Goal: Transaction & Acquisition: Purchase product/service

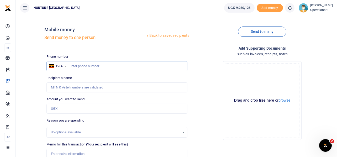
click at [117, 65] on input "text" at bounding box center [116, 66] width 141 height 10
type input "753222596"
click at [71, 106] on input "Amount you want to send" at bounding box center [116, 109] width 141 height 10
type input "[PERSON_NAME]"
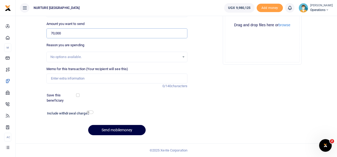
scroll to position [75, 0]
type input "70,000"
click at [124, 77] on input "Memo for this transaction (Your recipient will see this)" at bounding box center [116, 79] width 141 height 10
type input "p"
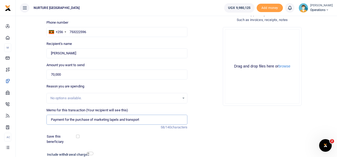
scroll to position [75, 0]
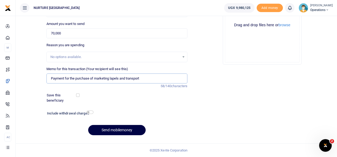
type input "Payment for the purchase of marketing lapels and transport"
drag, startPoint x: 89, startPoint y: 114, endPoint x: 91, endPoint y: 111, distance: 3.3
click at [91, 111] on div "Include withdrawal charges" at bounding box center [117, 114] width 145 height 8
click at [91, 111] on input "checkbox" at bounding box center [90, 111] width 7 height 3
checkbox input "true"
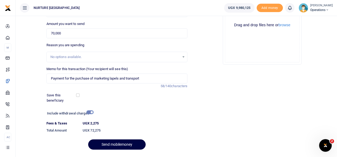
scroll to position [90, 0]
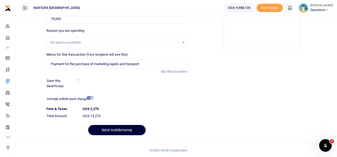
click at [127, 133] on button "Send mobilemoney" at bounding box center [116, 130] width 57 height 10
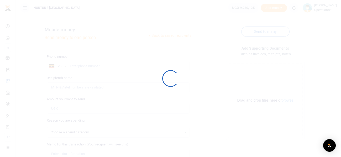
select select
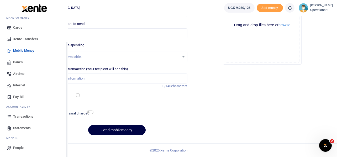
scroll to position [30, 0]
click at [30, 116] on span "Transactions" at bounding box center [23, 115] width 20 height 5
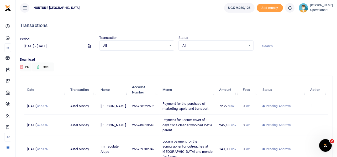
click at [313, 106] on icon at bounding box center [311, 106] width 3 height 4
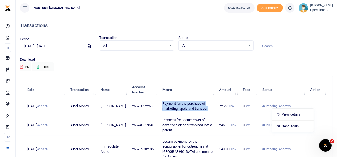
drag, startPoint x: 208, startPoint y: 107, endPoint x: 158, endPoint y: 103, distance: 50.0
click at [160, 103] on td "Payment for the purchase of marketing lapels and transport" at bounding box center [188, 106] width 57 height 16
copy span "Payment for the purchase of marketing lapels and transport"
click at [312, 104] on icon at bounding box center [311, 106] width 3 height 4
click at [292, 124] on link "Send again" at bounding box center [292, 126] width 41 height 7
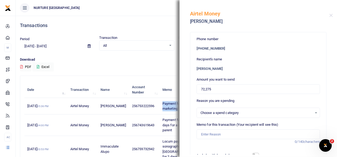
select select
click at [214, 89] on input "72,275" at bounding box center [258, 89] width 123 height 10
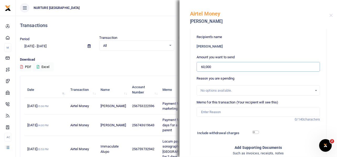
scroll to position [52, 0]
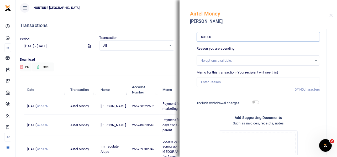
type input "60,000"
click at [221, 81] on input "Memo for this transaction (Your recipient will see this)" at bounding box center [258, 82] width 123 height 10
paste input "Payment for the purchase of marketing lapels and transport"
click at [276, 82] on input "Payment for the purchase of marketing lapels" at bounding box center [258, 82] width 123 height 10
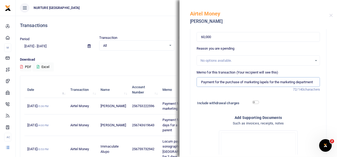
scroll to position [0, 4]
click at [257, 82] on input "Payment for the purchase of marketing lapels for the marketing department" at bounding box center [258, 82] width 123 height 10
click at [308, 82] on input "Payment for the purchase of lapels for the marketing department" at bounding box center [258, 82] width 123 height 10
type input "Payment for the purchase of lapels for the marketing department"
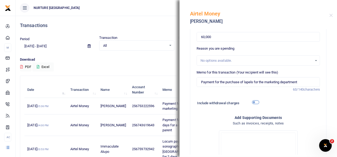
click at [252, 102] on input "checkbox" at bounding box center [255, 101] width 7 height 3
checkbox input "true"
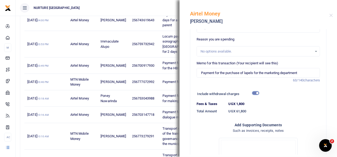
scroll to position [152, 0]
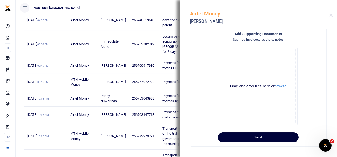
click at [264, 136] on button "Send" at bounding box center [258, 137] width 81 height 10
